Goal: Use online tool/utility: Utilize a website feature to perform a specific function

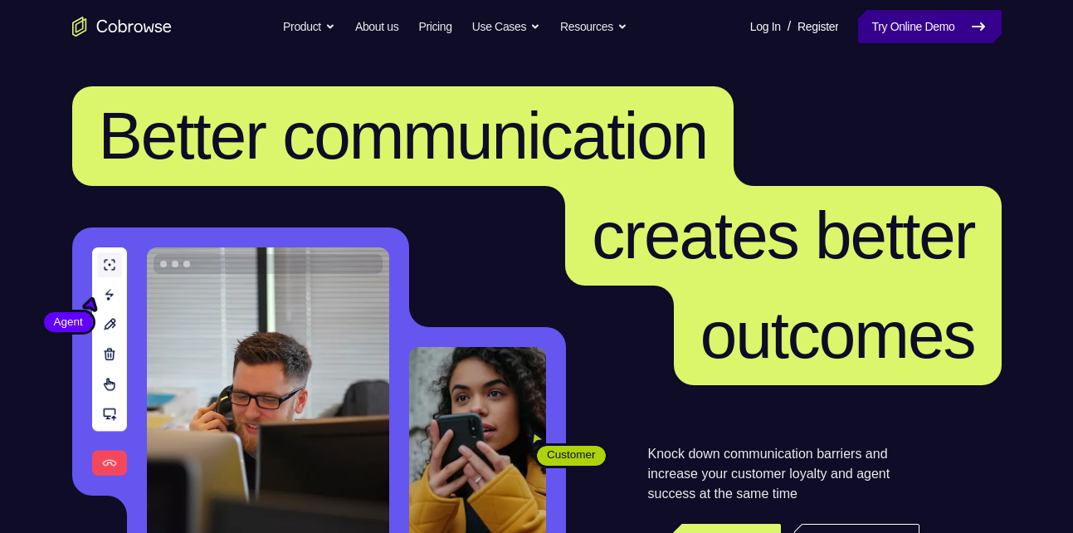
click at [955, 33] on link "Try Online Demo" at bounding box center [929, 26] width 143 height 33
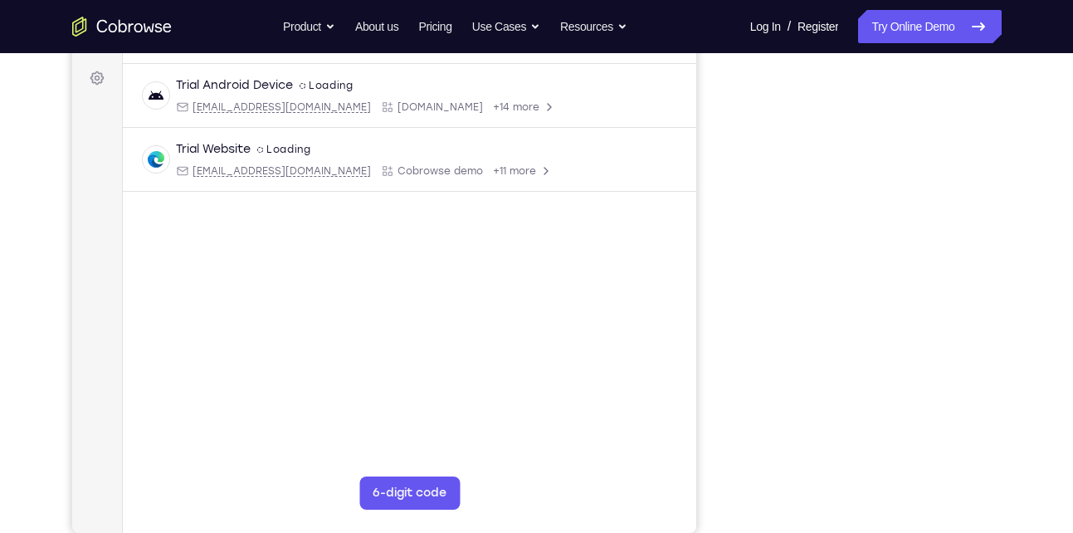
scroll to position [240, 0]
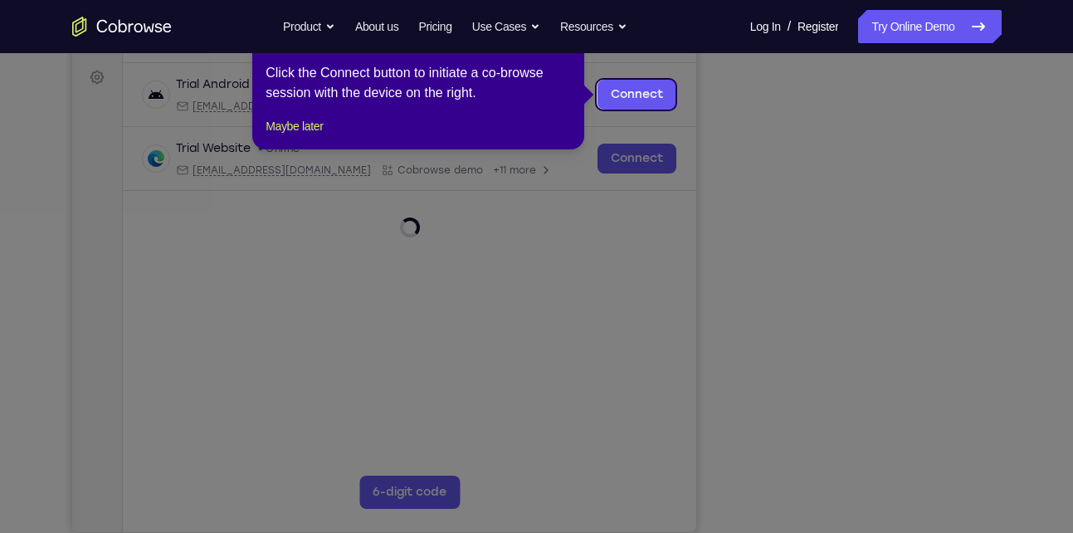
click at [934, 424] on icon at bounding box center [542, 266] width 1085 height 533
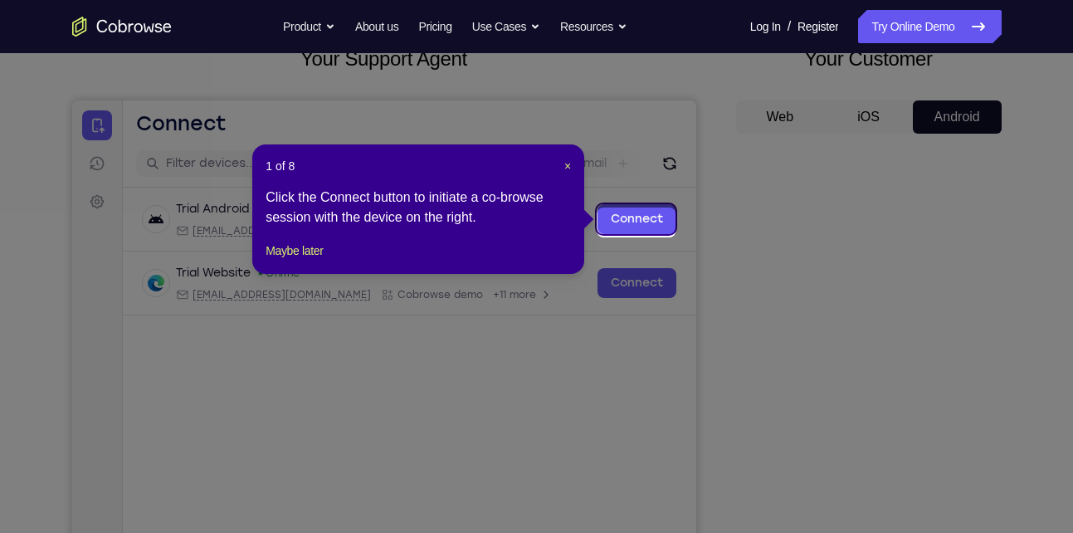
scroll to position [112, 0]
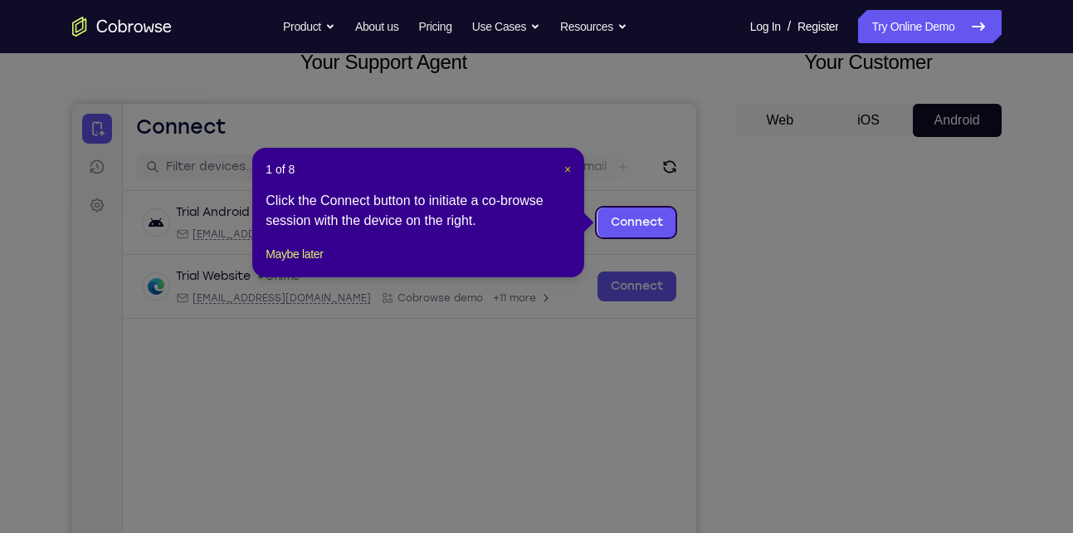
click at [565, 171] on span "×" at bounding box center [567, 169] width 7 height 13
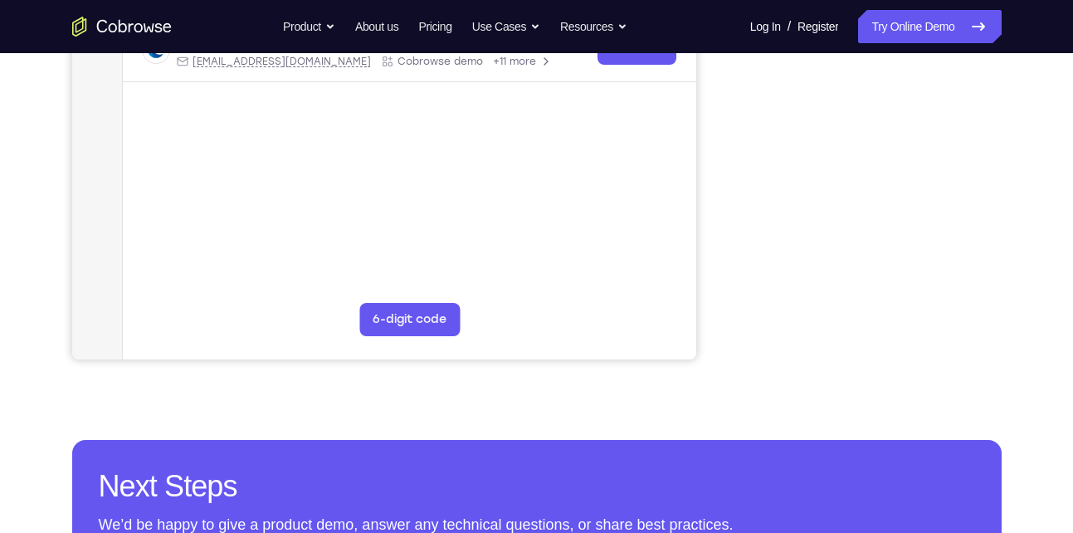
scroll to position [405, 0]
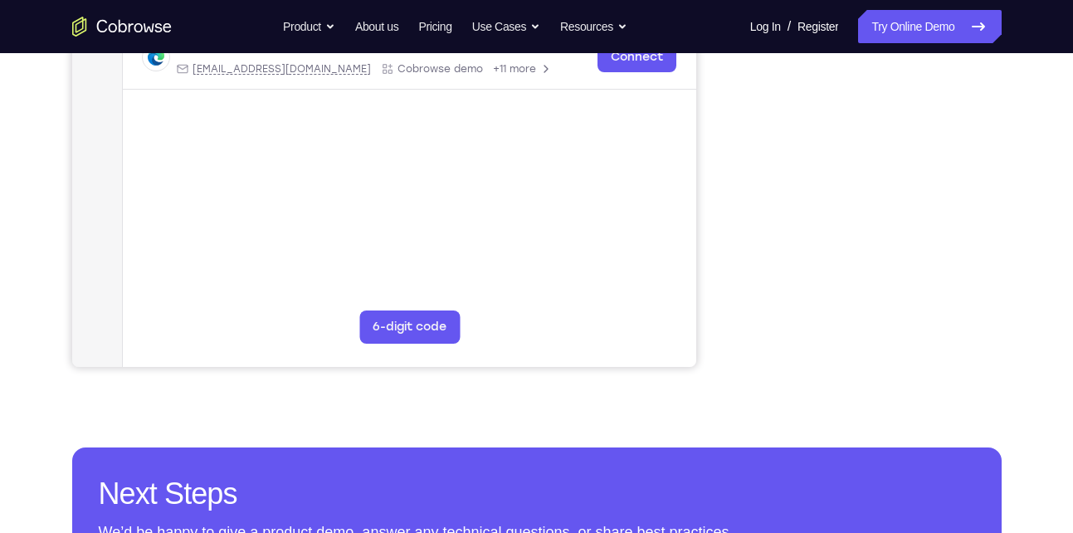
drag, startPoint x: 989, startPoint y: 262, endPoint x: 725, endPoint y: 173, distance: 278.4
click at [725, 173] on div "Your Support Agent Your Customer Web iOS Android" at bounding box center [536, 60] width 929 height 613
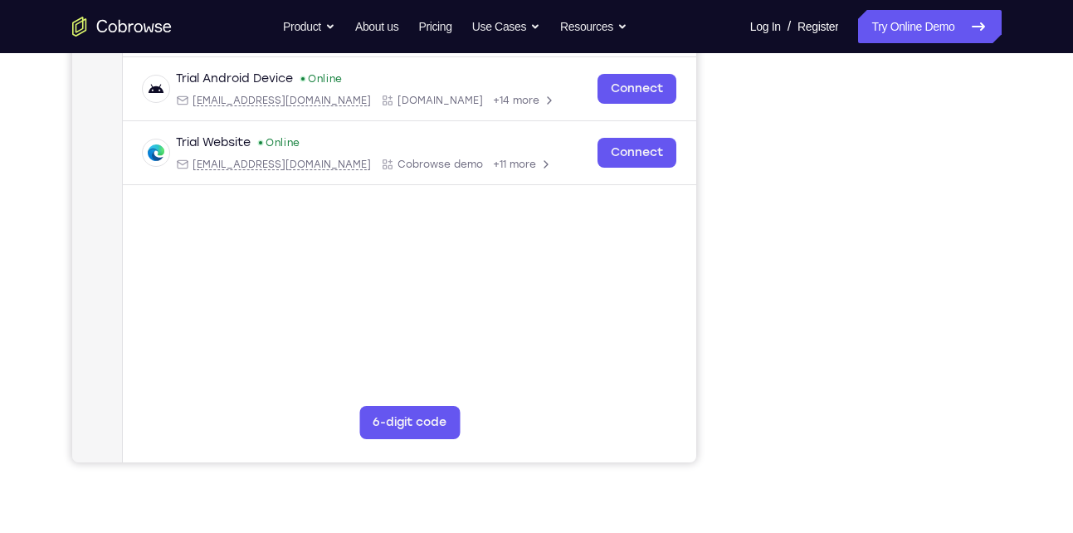
scroll to position [307, 0]
